Goal: Task Accomplishment & Management: Manage account settings

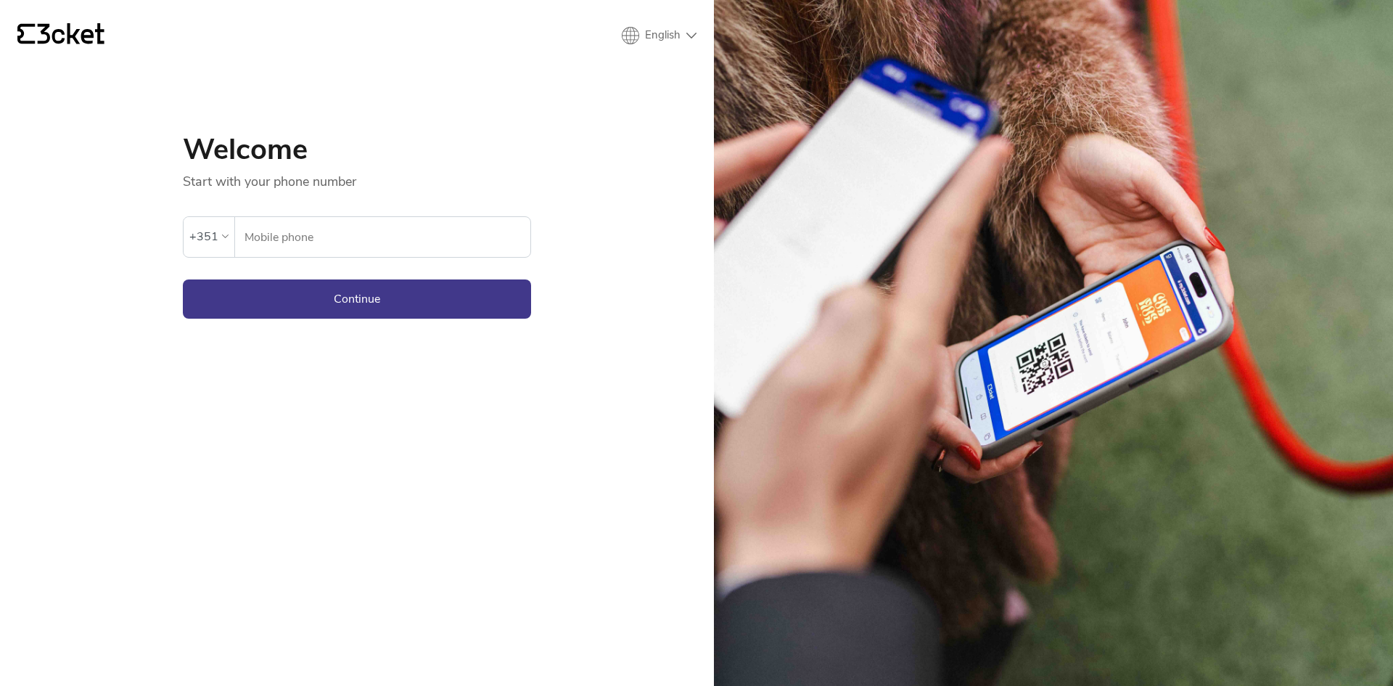
click at [324, 250] on input "Mobile phone" at bounding box center [387, 237] width 287 height 40
type input "912763582"
click at [334, 287] on button "Continue" at bounding box center [357, 298] width 348 height 39
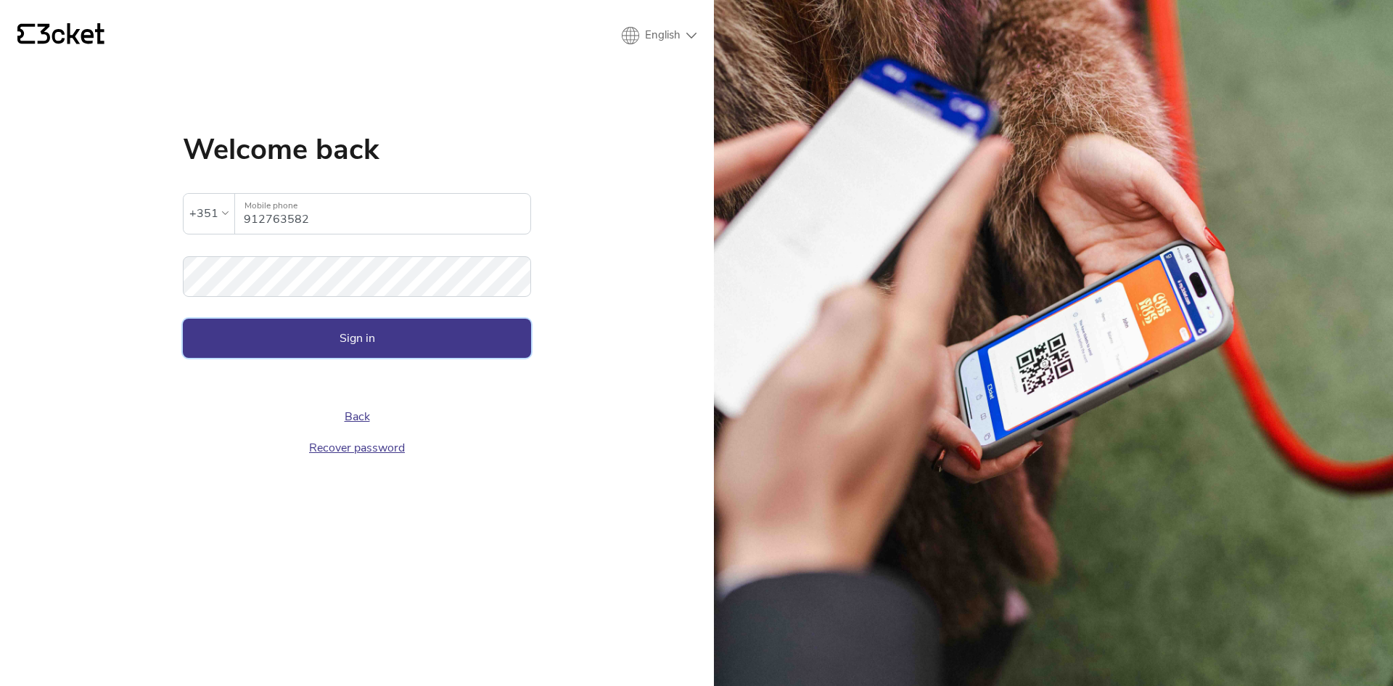
click at [322, 339] on button "Sign in" at bounding box center [357, 338] width 348 height 39
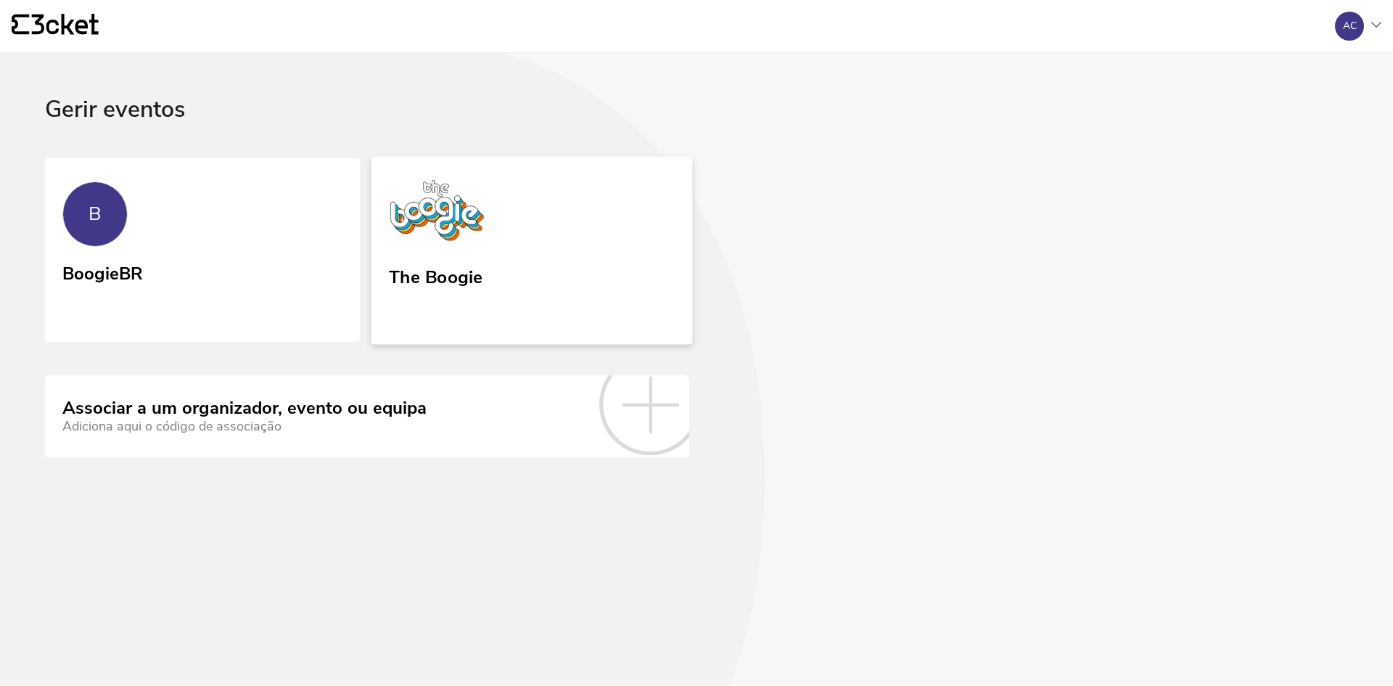
click at [433, 305] on div "The Boogie" at bounding box center [436, 290] width 94 height 59
